Goal: Task Accomplishment & Management: Manage account settings

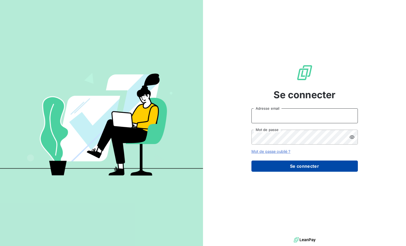
type input "[EMAIL_ADDRESS][DOMAIN_NAME]"
click at [314, 165] on button "Se connecter" at bounding box center [304, 165] width 106 height 11
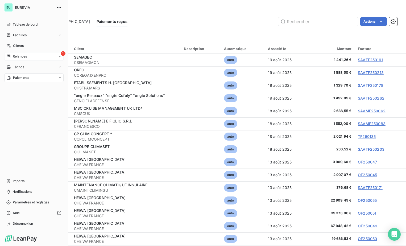
click at [14, 55] on span "Relances" at bounding box center [20, 56] width 14 height 5
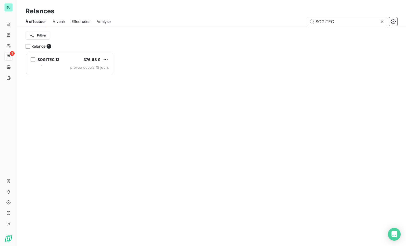
scroll to position [4, 4]
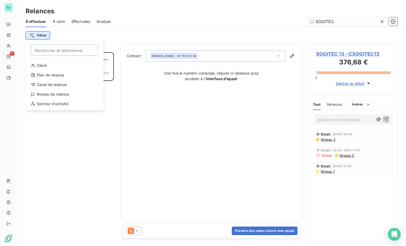
click at [42, 36] on html "EU 1 Relances À effectuer À venir Effectuées Analyse SOGITEC Filtrer Rechercher…" at bounding box center [203, 123] width 406 height 246
click at [51, 95] on div "Niveau de relance" at bounding box center [65, 94] width 74 height 9
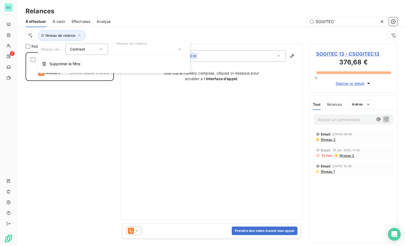
click at [105, 50] on div "Contient is" at bounding box center [86, 49] width 43 height 11
click at [105, 50] on div "Contient" at bounding box center [86, 49] width 43 height 11
click at [183, 51] on div at bounding box center [148, 49] width 77 height 11
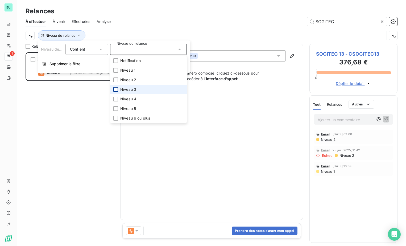
click at [117, 88] on div at bounding box center [115, 89] width 5 height 5
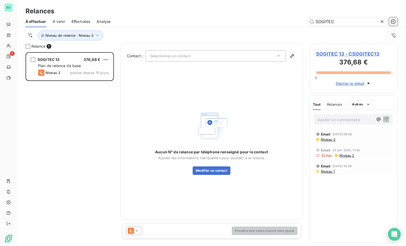
click at [95, 145] on div "SOGITEC 13 376,68 € Plan de relance de base Niveau 3 prévue depuis 15 jours" at bounding box center [70, 149] width 88 height 194
click at [79, 24] on div "Effectuées" at bounding box center [81, 21] width 19 height 11
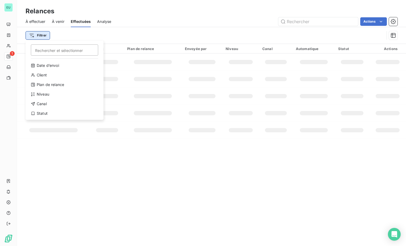
click at [39, 34] on html "EU 1 Relances À effectuer À venir Effectuées Analyse Actions Filtrer Rechercher…" at bounding box center [203, 123] width 406 height 246
click at [53, 99] on div "Date d’envoi Client Plan de relance Niveau Canal Statut" at bounding box center [65, 89] width 74 height 56
click at [51, 94] on div "Niveau" at bounding box center [65, 94] width 74 height 9
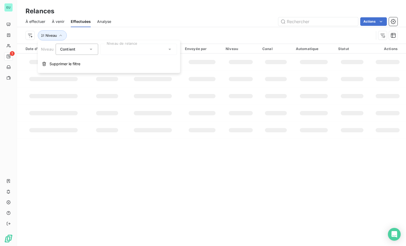
click at [172, 48] on icon at bounding box center [169, 49] width 5 height 5
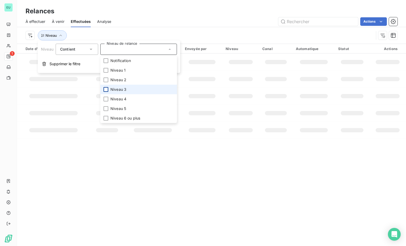
click at [107, 88] on div at bounding box center [105, 89] width 5 height 5
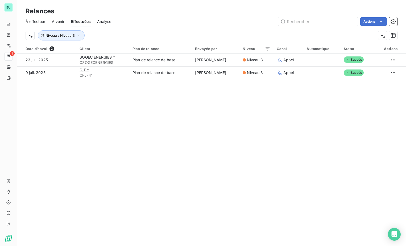
click at [198, 25] on div "Actions" at bounding box center [258, 21] width 280 height 9
click at [105, 23] on span "Analyse" at bounding box center [104, 21] width 14 height 5
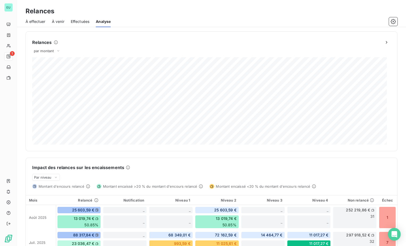
click at [35, 20] on span "À effectuer" at bounding box center [36, 21] width 20 height 5
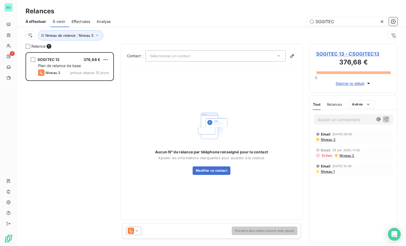
scroll to position [190, 84]
click at [382, 20] on icon at bounding box center [381, 21] width 5 height 5
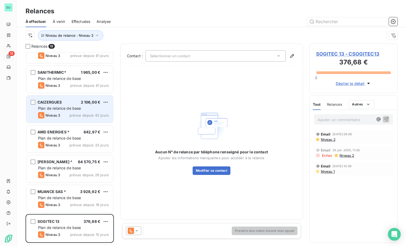
scroll to position [133, 0]
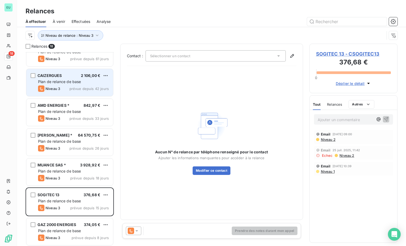
click at [58, 78] on div "CAIZERGUES" at bounding box center [49, 75] width 24 height 5
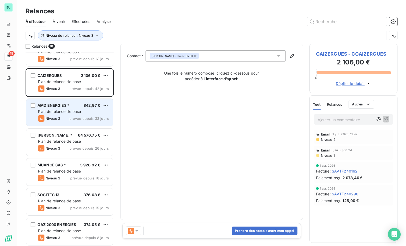
click at [73, 115] on div "Niveau 3 prévue depuis 33 jours" at bounding box center [73, 118] width 71 height 6
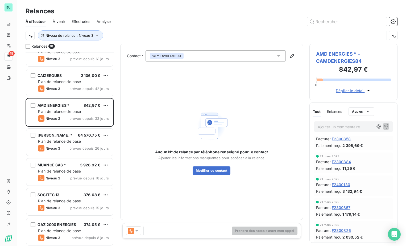
scroll to position [253, 0]
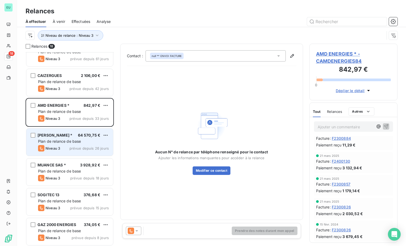
click at [65, 144] on div "[PERSON_NAME] * 64 570,75 € Plan de relance de base Niveau 3 prévue depuis 26 j…" at bounding box center [69, 141] width 87 height 27
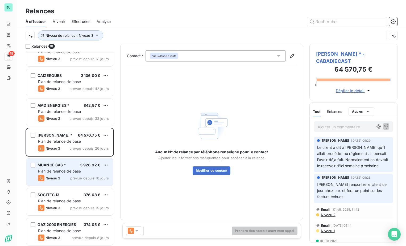
click at [59, 171] on span "Plan de relance de base" at bounding box center [59, 171] width 43 height 5
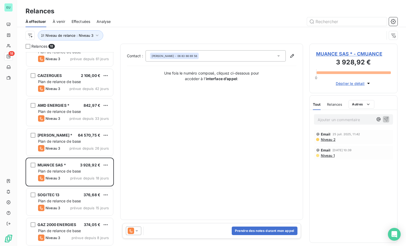
click at [337, 105] on span "Relances" at bounding box center [334, 104] width 15 height 4
click at [317, 103] on span "Tout" at bounding box center [316, 104] width 7 height 4
click at [367, 84] on icon "button" at bounding box center [368, 83] width 5 height 5
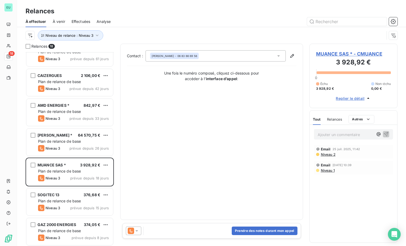
click at [326, 89] on span "3 928,92 €" at bounding box center [325, 88] width 18 height 5
click at [335, 54] on span "MUANCE SAS * - CMUANCE" at bounding box center [353, 53] width 75 height 7
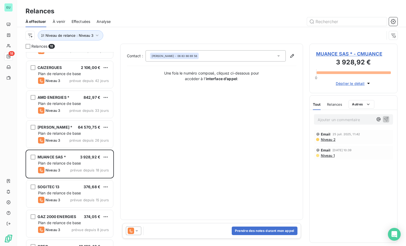
scroll to position [160, 0]
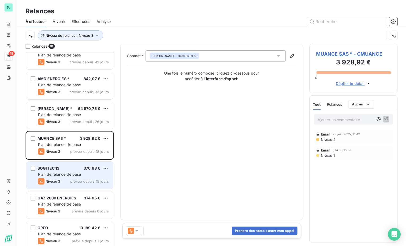
click at [66, 173] on span "Plan de relance de base" at bounding box center [59, 174] width 43 height 5
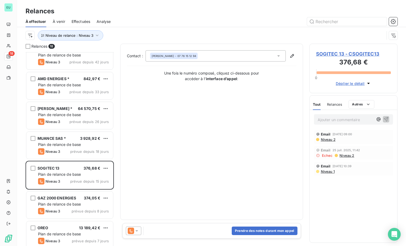
click at [368, 83] on icon "button" at bounding box center [368, 83] width 3 height 1
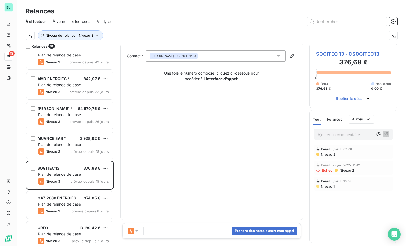
click at [279, 55] on icon at bounding box center [278, 55] width 5 height 5
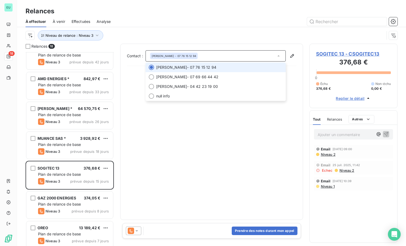
click at [279, 55] on icon at bounding box center [278, 55] width 5 height 5
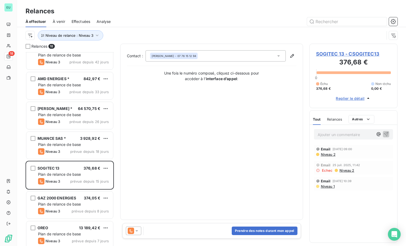
click at [278, 55] on icon at bounding box center [278, 55] width 5 height 5
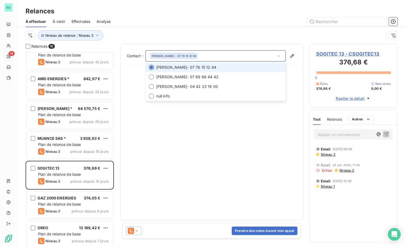
click at [278, 55] on icon at bounding box center [278, 55] width 5 height 5
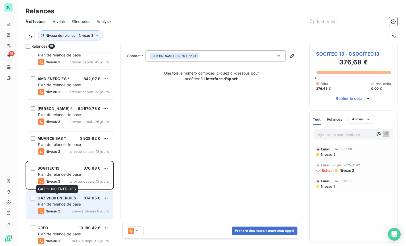
click at [52, 199] on span "GAZ 2000 ENERGIES" at bounding box center [56, 197] width 39 height 5
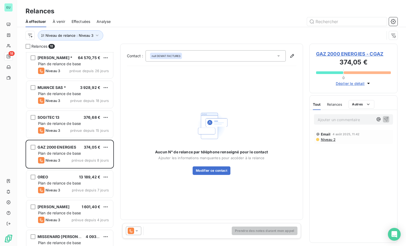
scroll to position [213, 0]
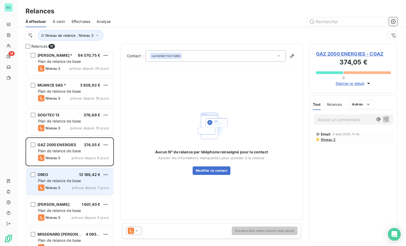
click at [59, 179] on span "Plan de relance de base" at bounding box center [59, 180] width 43 height 5
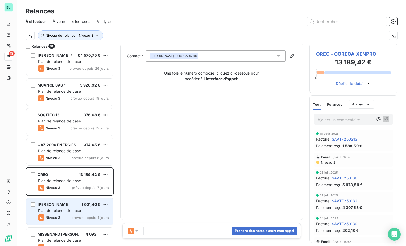
click at [66, 206] on div "SABY SARL 1 601,40 €" at bounding box center [73, 204] width 71 height 5
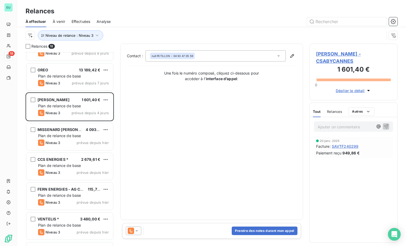
scroll to position [319, 0]
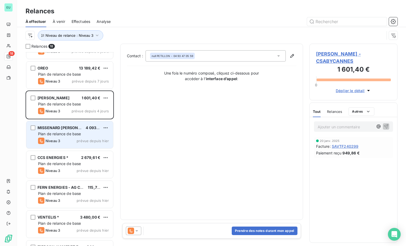
click at [60, 137] on div "MISSENARD [PERSON_NAME] B * 4 093,98 € Plan de relance de base Niveau 3 prévue …" at bounding box center [69, 134] width 87 height 27
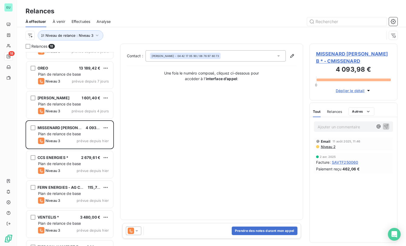
click at [345, 91] on span "Déplier le détail" at bounding box center [350, 91] width 29 height 6
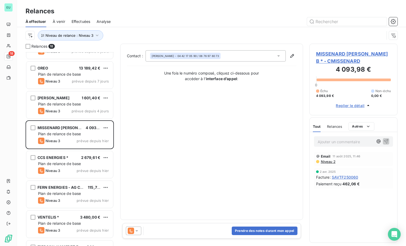
click at [322, 94] on span "4 093,98 €" at bounding box center [325, 95] width 18 height 5
click at [353, 105] on span "Replier le détail" at bounding box center [350, 106] width 29 height 6
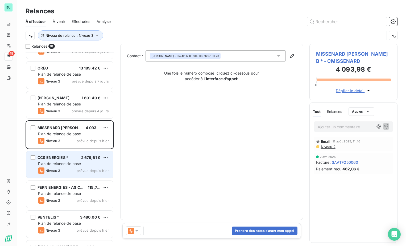
click at [62, 166] on div "Plan de relance de base" at bounding box center [73, 163] width 71 height 5
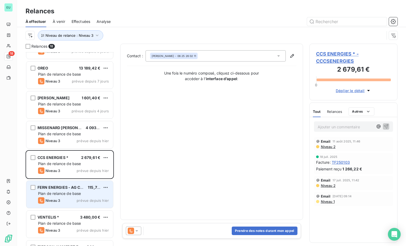
click at [63, 192] on span "Plan de relance de base" at bounding box center [59, 193] width 43 height 5
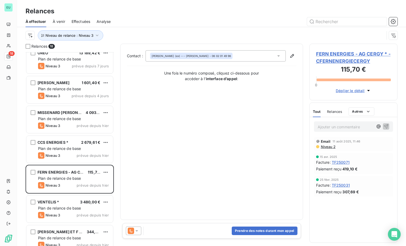
scroll to position [343, 0]
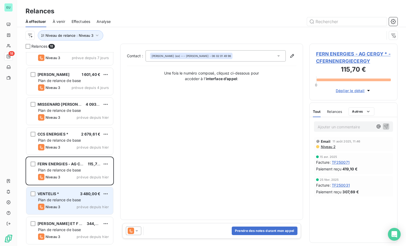
click at [65, 198] on span "Plan de relance de base" at bounding box center [59, 199] width 43 height 5
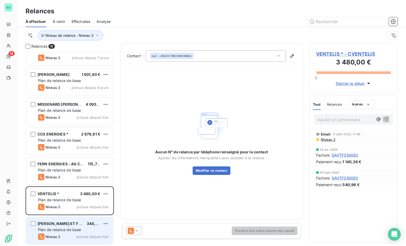
click at [60, 229] on span "Plan de relance de base" at bounding box center [59, 229] width 43 height 5
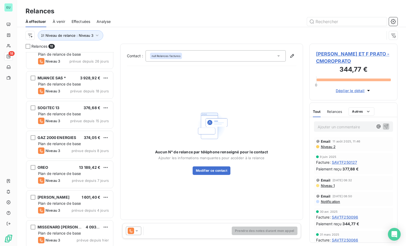
scroll to position [210, 0]
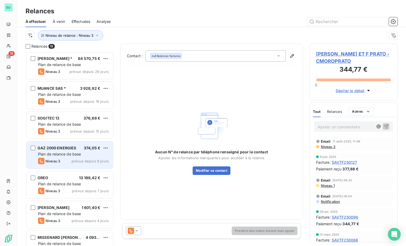
click at [55, 156] on span "Plan de relance de base" at bounding box center [59, 154] width 43 height 5
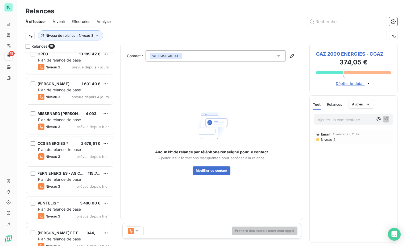
scroll to position [343, 0]
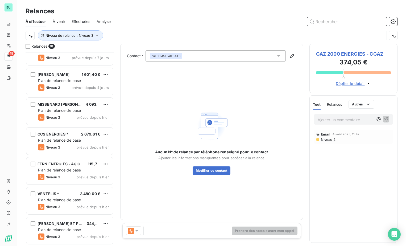
click at [331, 21] on input "text" at bounding box center [347, 21] width 80 height 9
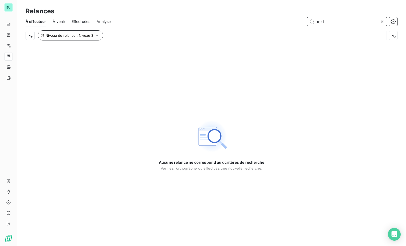
type input "next"
click at [94, 36] on icon "button" at bounding box center [96, 35] width 5 height 5
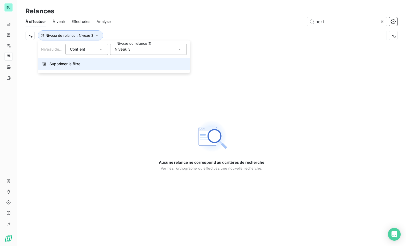
click at [60, 63] on span "Supprimer le filtre" at bounding box center [64, 63] width 31 height 5
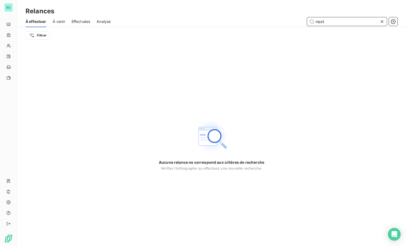
click at [354, 24] on input "next" at bounding box center [347, 21] width 80 height 9
click at [312, 23] on input "next" at bounding box center [347, 21] width 80 height 9
click at [311, 22] on input "next" at bounding box center [347, 21] width 80 height 9
click at [328, 24] on input "next" at bounding box center [347, 21] width 80 height 9
drag, startPoint x: 328, startPoint y: 23, endPoint x: 297, endPoint y: 17, distance: 31.4
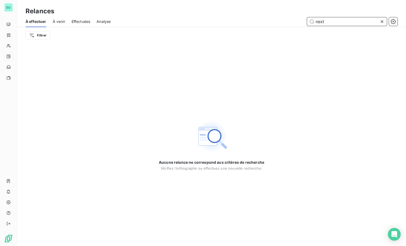
click at [297, 17] on div "next" at bounding box center [257, 21] width 280 height 9
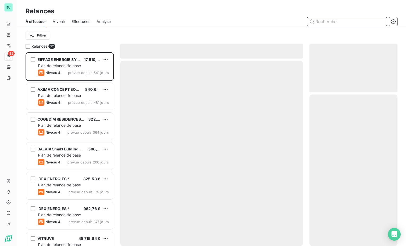
scroll to position [190, 84]
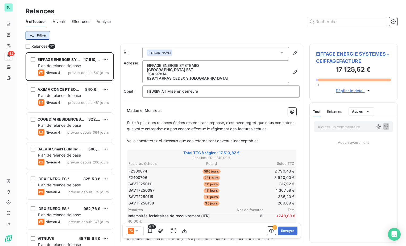
click at [41, 37] on html "EU 32 Relances À effectuer À venir Effectuées Analyse Filtrer Relances 32 EIFFA…" at bounding box center [203, 123] width 406 height 246
click at [126, 37] on html "EU 32 Relances À effectuer À venir Effectuées Analyse Filtrer Relances 32 EIFFA…" at bounding box center [203, 123] width 406 height 246
click at [335, 20] on input "text" at bounding box center [347, 21] width 80 height 9
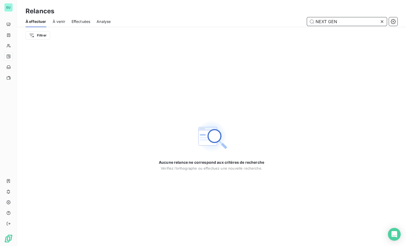
type input "NEXT GEN"
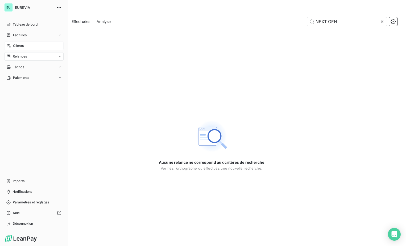
click at [11, 45] on div "Clients" at bounding box center [33, 45] width 59 height 9
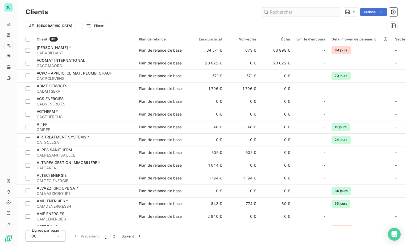
click at [300, 13] on input "text" at bounding box center [301, 12] width 80 height 9
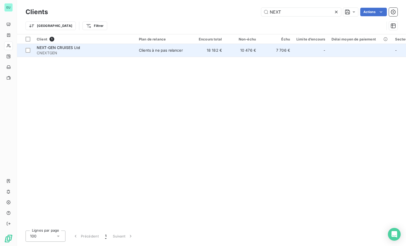
type input "NEXT"
click at [65, 50] on div "NEXT-GEN CRUISES Ltd" at bounding box center [85, 47] width 96 height 5
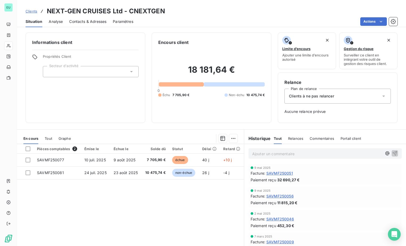
click at [382, 95] on div "Clients à ne pas relancer" at bounding box center [337, 96] width 106 height 15
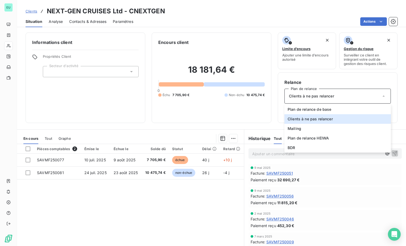
click at [246, 16] on div "Situation Analyse Contacts & Adresses Paramètres Actions" at bounding box center [211, 21] width 389 height 11
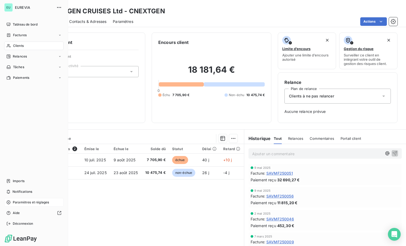
click at [28, 201] on span "Paramètres et réglages" at bounding box center [31, 202] width 36 height 5
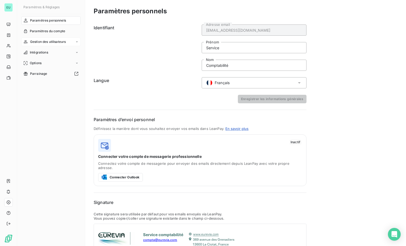
click at [76, 44] on div "Gestion des utilisateurs" at bounding box center [50, 41] width 59 height 9
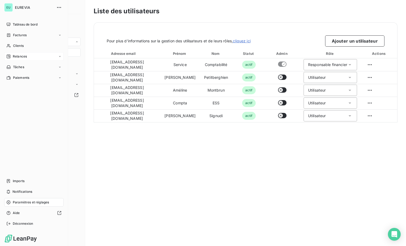
click at [25, 56] on span "Relances" at bounding box center [20, 56] width 14 height 5
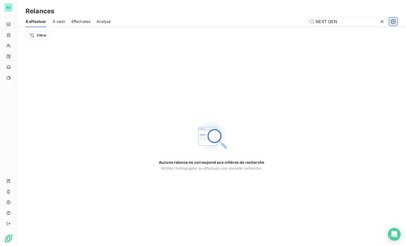
click at [395, 20] on icon "button" at bounding box center [392, 21] width 5 height 5
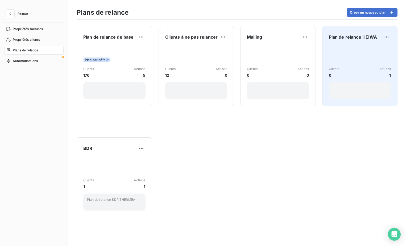
click at [348, 38] on span "Plan de relance HEIWA" at bounding box center [353, 37] width 48 height 6
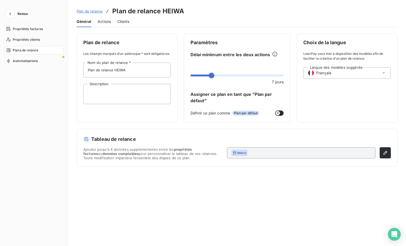
click at [104, 22] on span "Actions" at bounding box center [104, 21] width 13 height 5
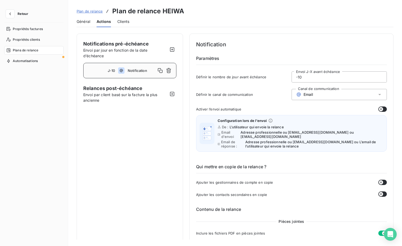
click at [85, 21] on span "Général" at bounding box center [84, 21] width 14 height 5
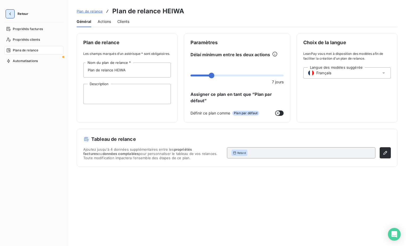
click at [7, 15] on icon "button" at bounding box center [9, 13] width 5 height 5
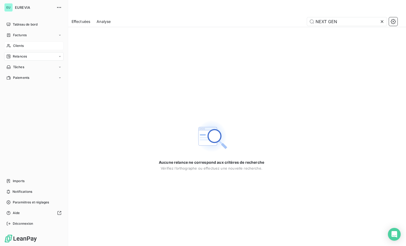
click at [18, 47] on span "Clients" at bounding box center [18, 45] width 11 height 5
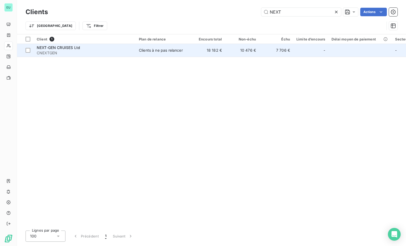
click at [57, 47] on span "NEXT-GEN CRUISES Ltd" at bounding box center [58, 47] width 43 height 5
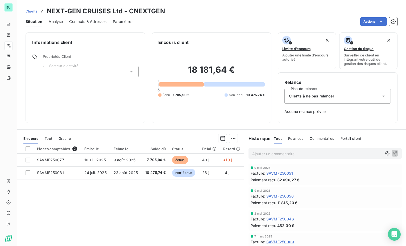
click at [382, 96] on icon at bounding box center [383, 95] width 3 height 1
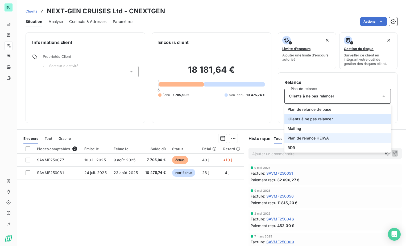
click at [328, 138] on li "Plan de relance HEIWA" at bounding box center [337, 138] width 106 height 10
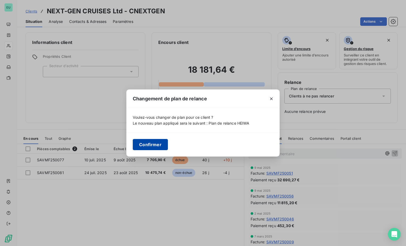
click at [156, 143] on button "Confirmer" at bounding box center [150, 144] width 35 height 11
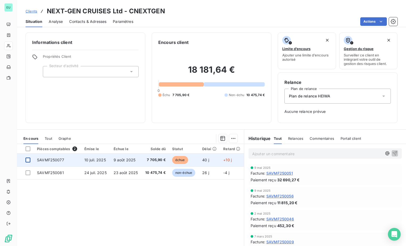
click at [28, 161] on div at bounding box center [28, 159] width 5 height 5
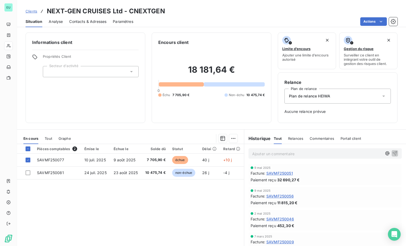
click at [292, 139] on span "Relances" at bounding box center [295, 138] width 15 height 4
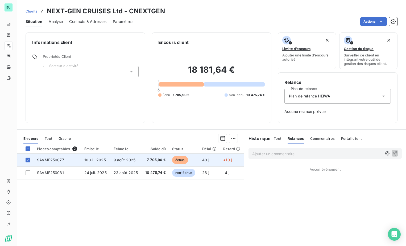
click at [133, 158] on span "9 août 2025" at bounding box center [125, 159] width 22 height 5
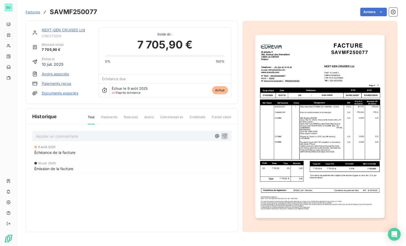
click at [133, 118] on span "Relances" at bounding box center [131, 119] width 14 height 9
